Goal: Task Accomplishment & Management: Manage account settings

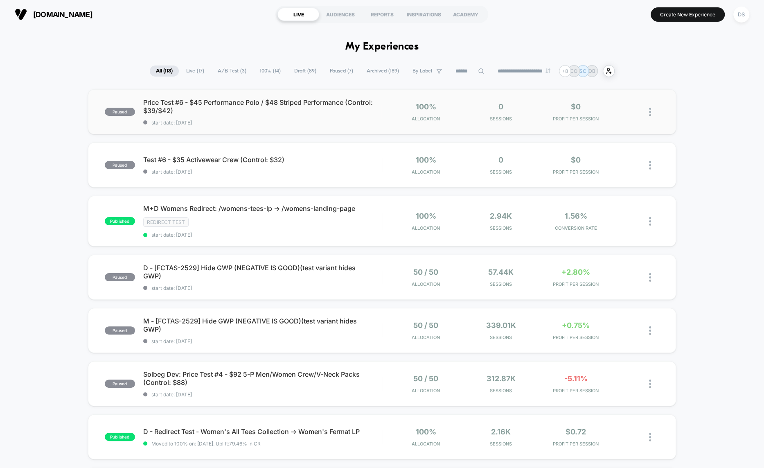
click at [649, 114] on div at bounding box center [644, 111] width 30 height 19
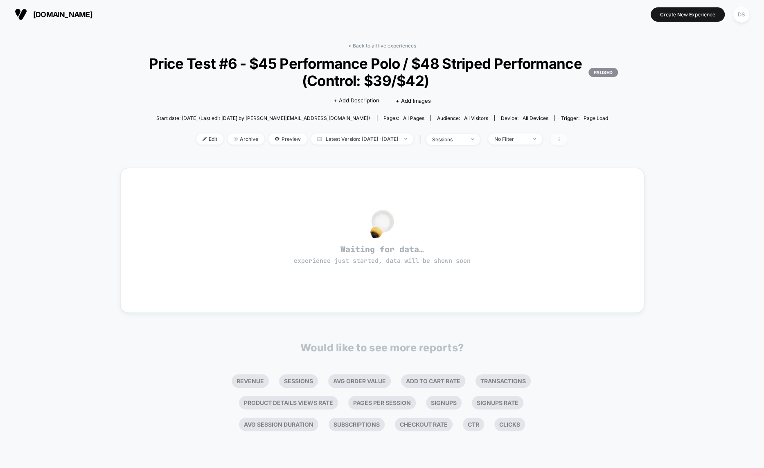
click at [568, 138] on span at bounding box center [558, 139] width 17 height 12
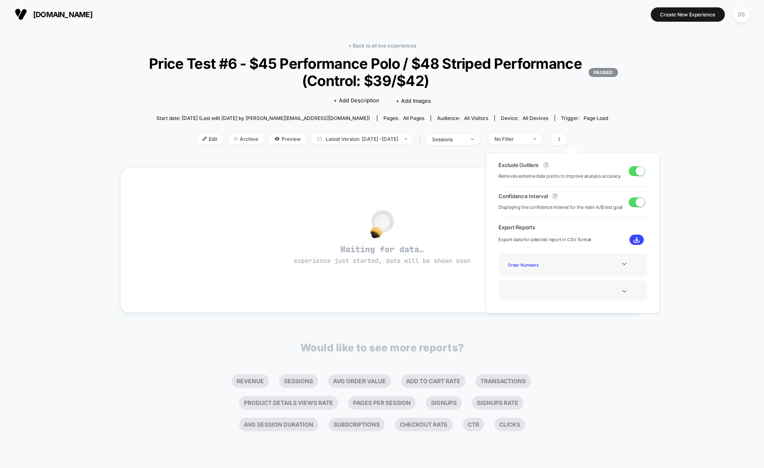
click at [401, 41] on div "< Back to all live experiences Price Test #6 - $45 Performance Polo / $48 Strip…" at bounding box center [382, 236] width 524 height 398
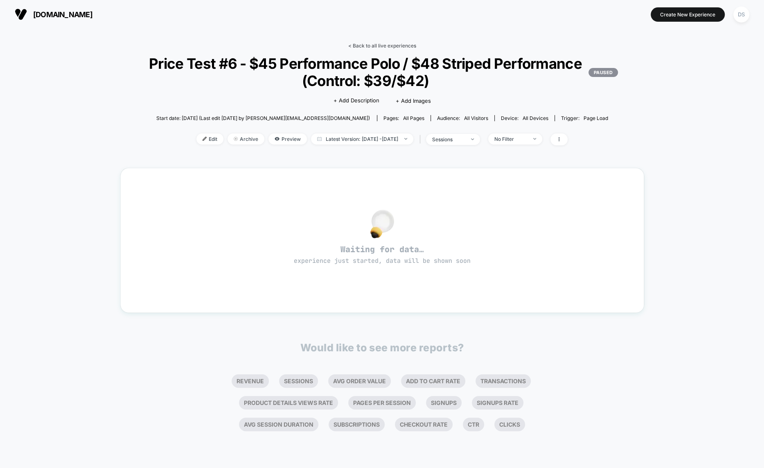
click at [397, 46] on link "< Back to all live experiences" at bounding box center [382, 46] width 68 height 6
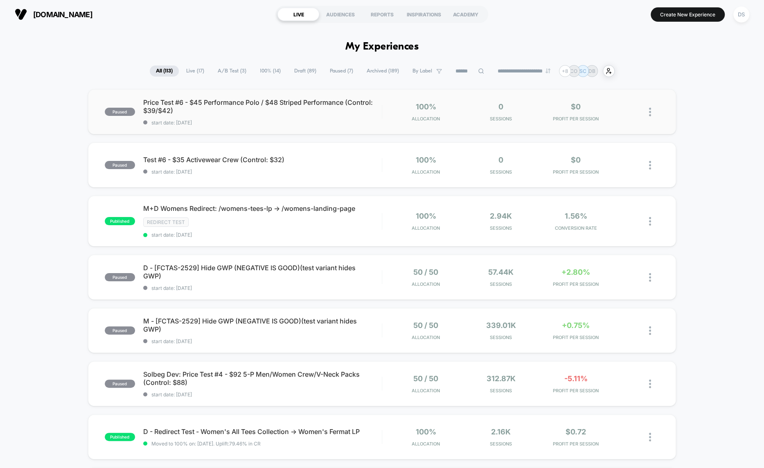
click at [650, 111] on img at bounding box center [650, 112] width 2 height 9
click at [609, 96] on div "Start" at bounding box center [608, 103] width 74 height 18
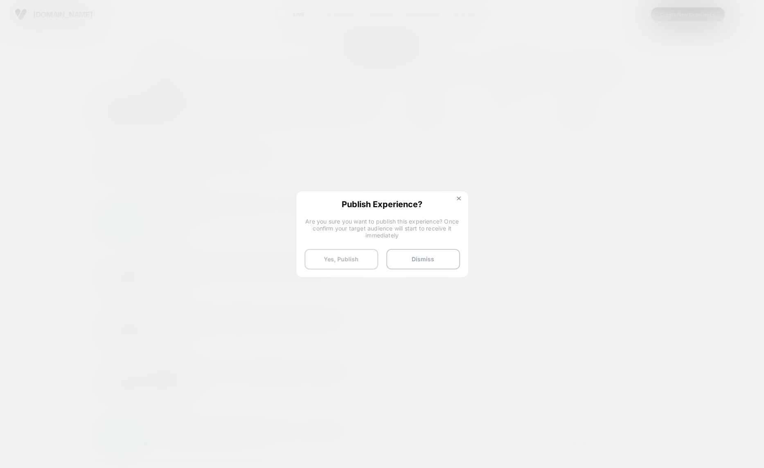
click at [351, 250] on button "Yes, Publish" at bounding box center [342, 259] width 74 height 20
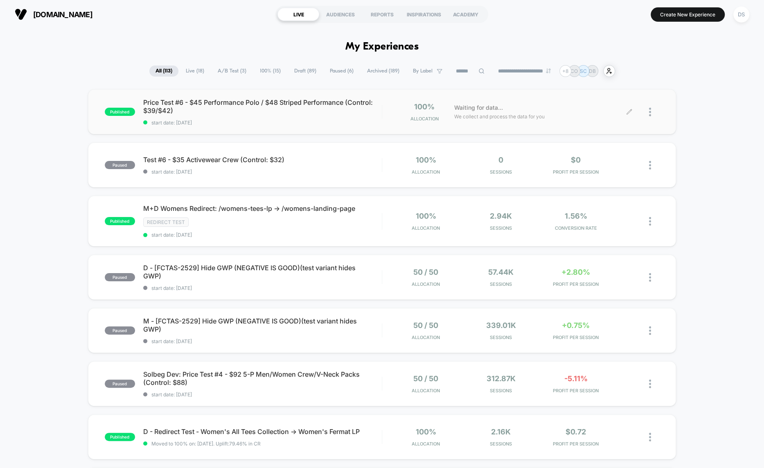
click at [647, 112] on div at bounding box center [644, 111] width 30 height 19
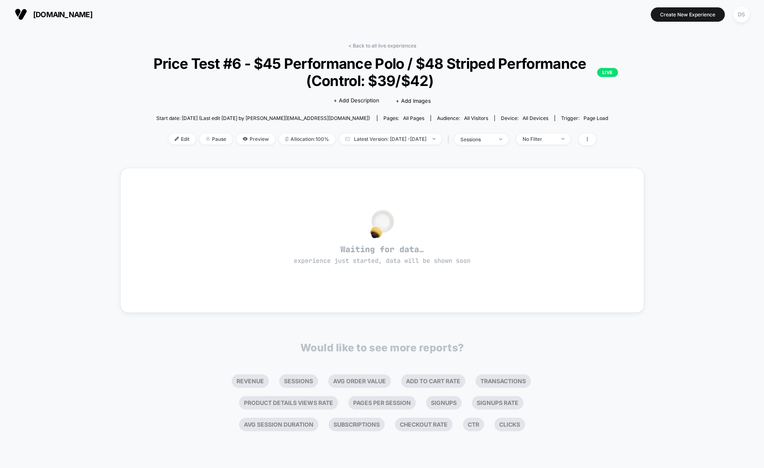
click at [392, 41] on div "< Back to all live experiences Price Test #6 - $45 Performance Polo / $48 Strip…" at bounding box center [382, 236] width 524 height 398
click at [392, 44] on link "< Back to all live experiences" at bounding box center [382, 46] width 68 height 6
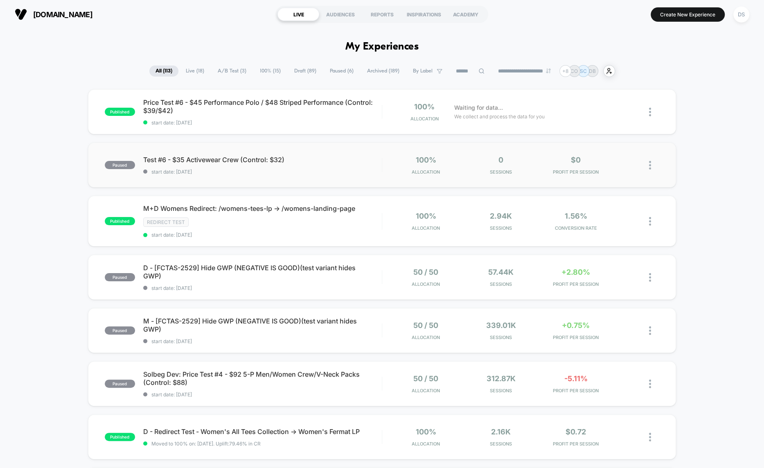
click at [648, 161] on div at bounding box center [644, 165] width 30 height 19
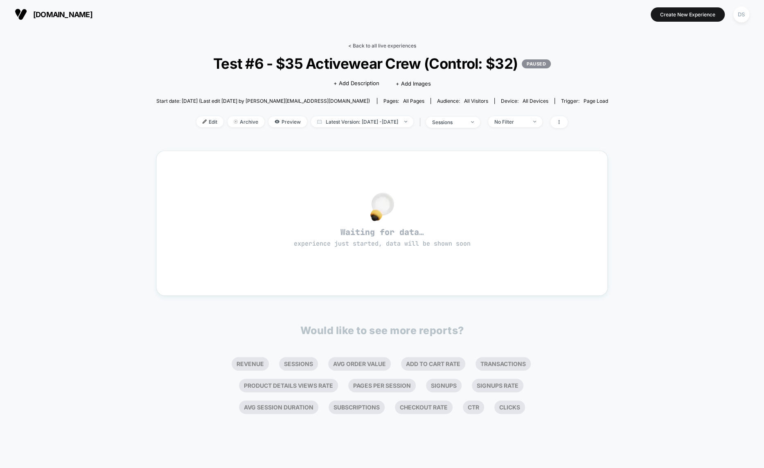
click at [406, 45] on link "< Back to all live experiences" at bounding box center [382, 46] width 68 height 6
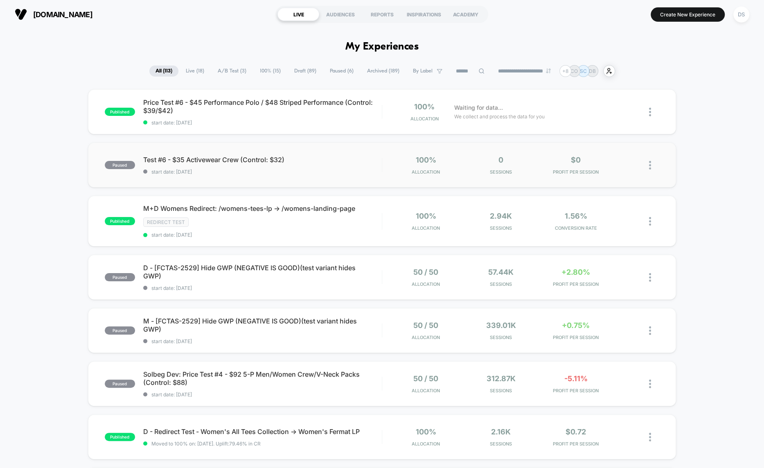
click at [649, 163] on div at bounding box center [644, 165] width 30 height 19
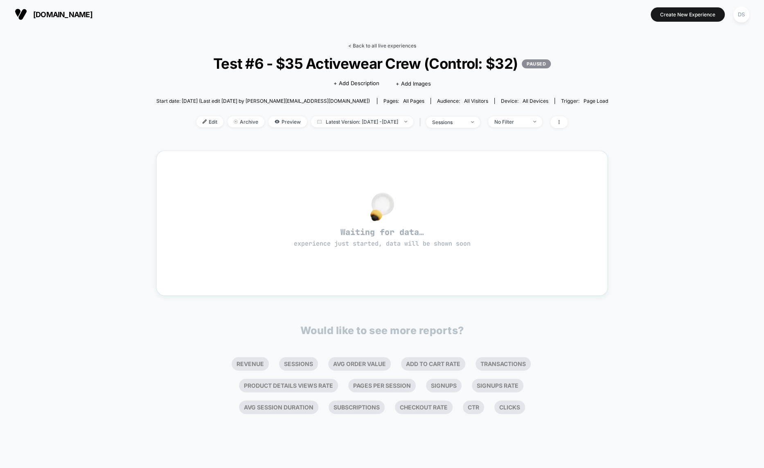
click at [397, 44] on link "< Back to all live experiences" at bounding box center [382, 46] width 68 height 6
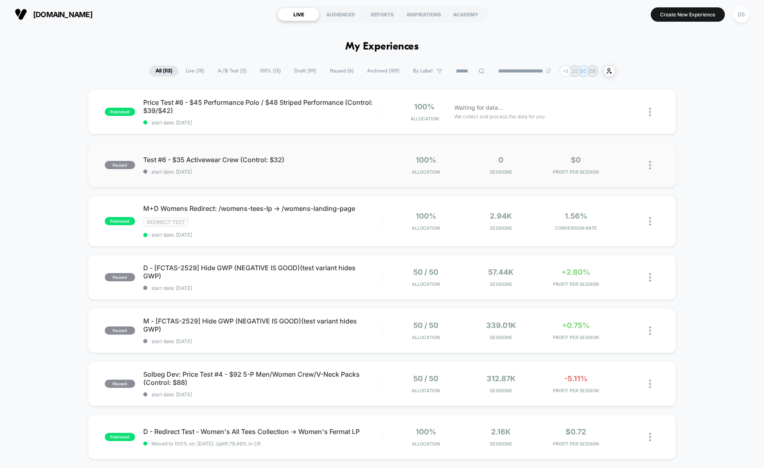
click at [653, 162] on div at bounding box center [654, 165] width 10 height 19
click at [652, 108] on div at bounding box center [654, 111] width 10 height 19
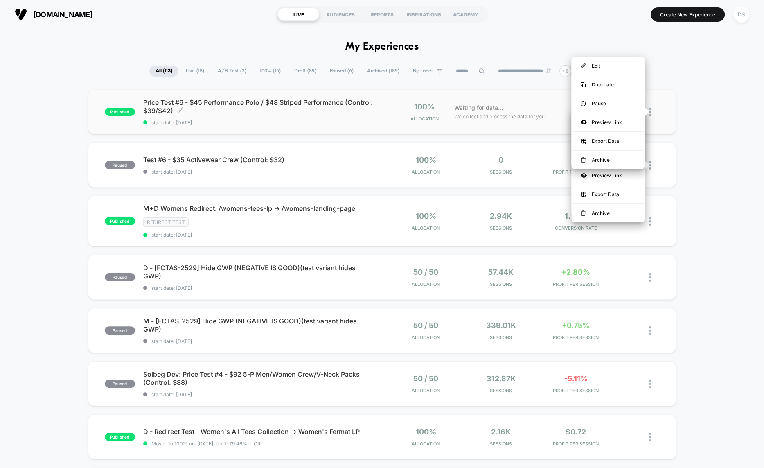
click at [374, 101] on span "Price Test #6 - $45 Performance Polo / $48 Striped Performance (Control: $39/$4…" at bounding box center [262, 106] width 239 height 16
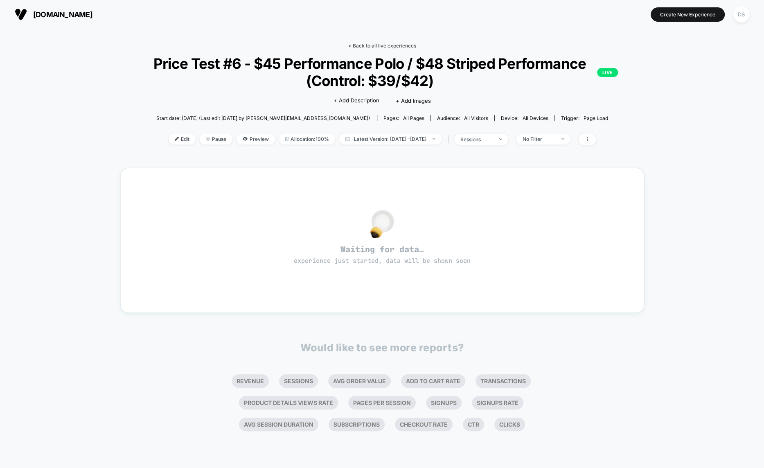
click at [366, 46] on link "< Back to all live experiences" at bounding box center [382, 46] width 68 height 6
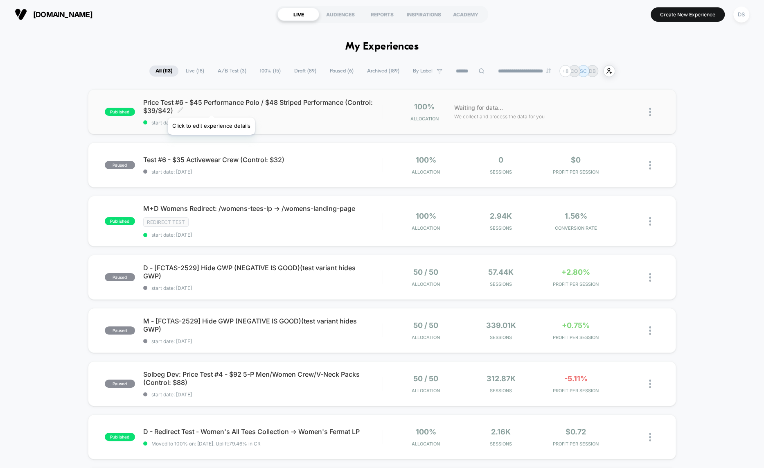
click at [183, 107] on icon at bounding box center [180, 110] width 6 height 6
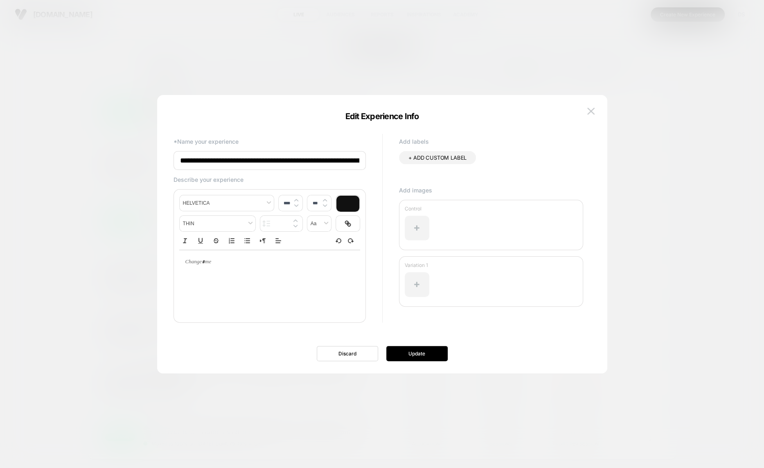
click at [191, 159] on input "**********" at bounding box center [270, 160] width 192 height 19
type input "**********"
click at [422, 345] on div "**********" at bounding box center [378, 234] width 426 height 246
click at [421, 349] on button "Update" at bounding box center [416, 353] width 61 height 15
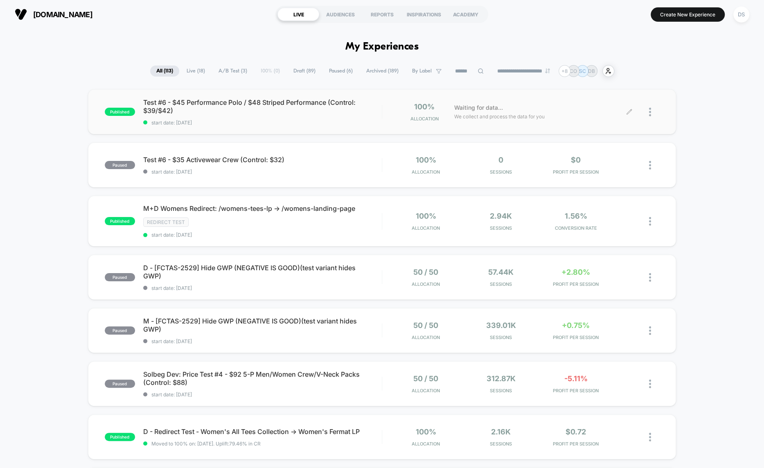
click at [656, 112] on div at bounding box center [654, 111] width 10 height 19
click at [607, 87] on div "Duplicate" at bounding box center [608, 84] width 74 height 18
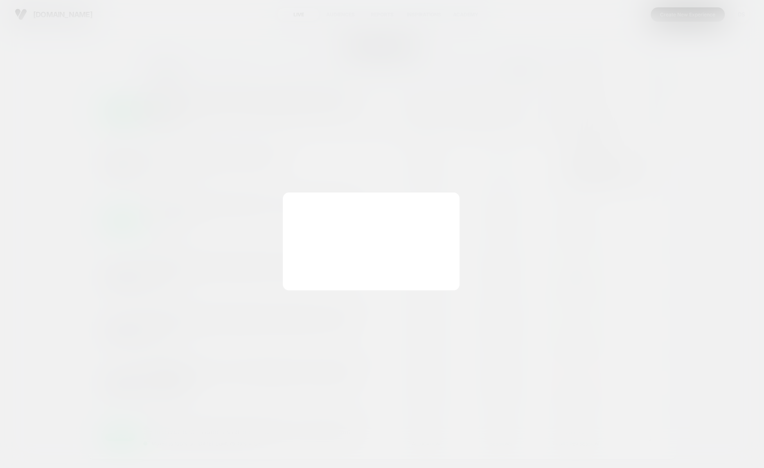
click at [607, 87] on div at bounding box center [382, 234] width 764 height 468
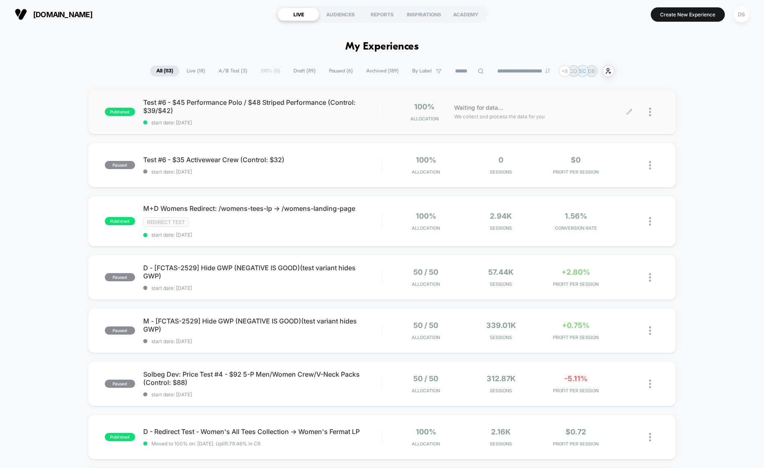
click at [653, 113] on div at bounding box center [654, 111] width 10 height 19
click at [606, 103] on div "Pause" at bounding box center [608, 103] width 74 height 18
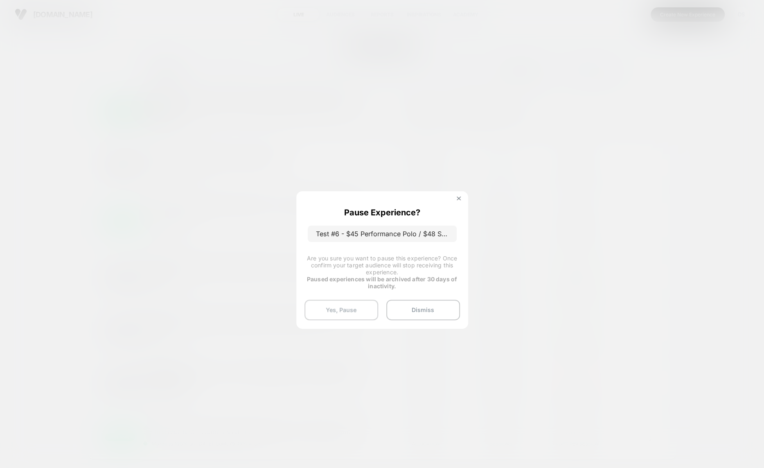
click at [332, 314] on button "Yes, Pause" at bounding box center [342, 310] width 74 height 20
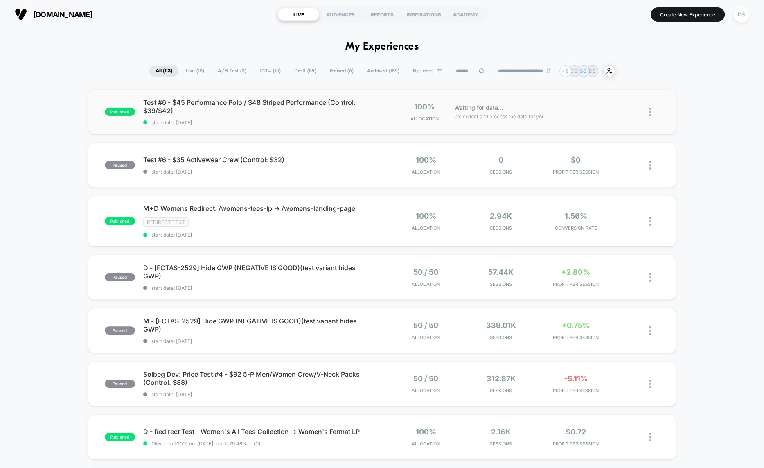
click at [650, 112] on img at bounding box center [650, 112] width 2 height 9
click at [616, 104] on div "Pause" at bounding box center [608, 103] width 74 height 18
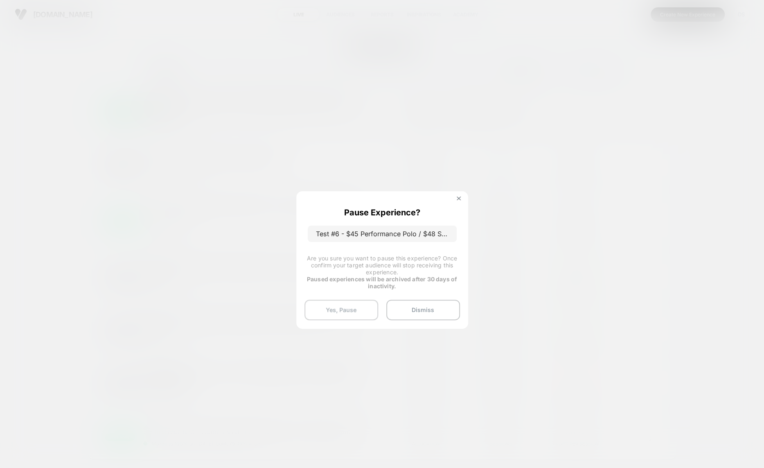
click at [335, 317] on button "Yes, Pause" at bounding box center [342, 310] width 74 height 20
